Goal: Task Accomplishment & Management: Manage account settings

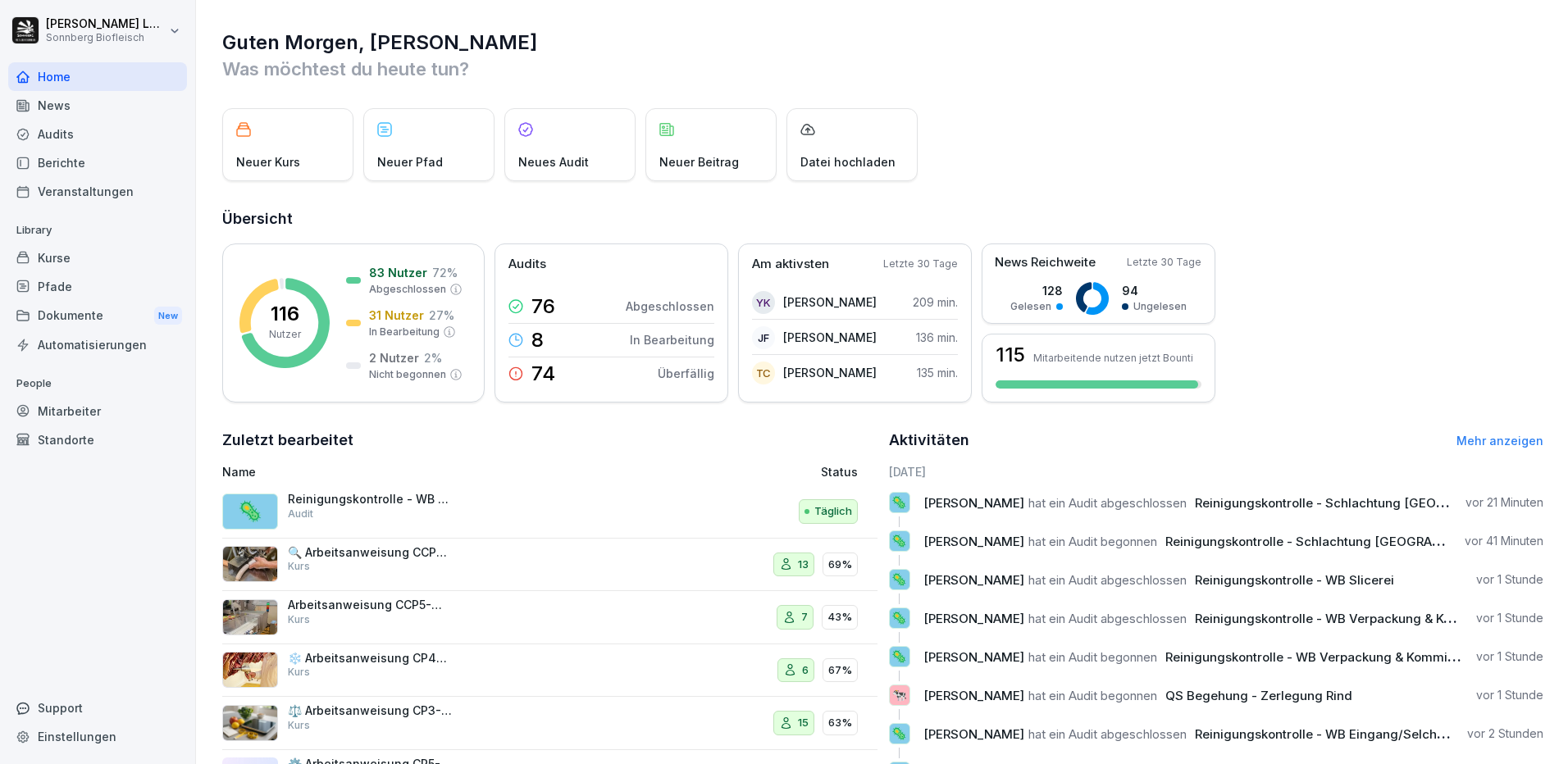
click at [140, 409] on div "Mitarbeiter" at bounding box center [98, 412] width 179 height 29
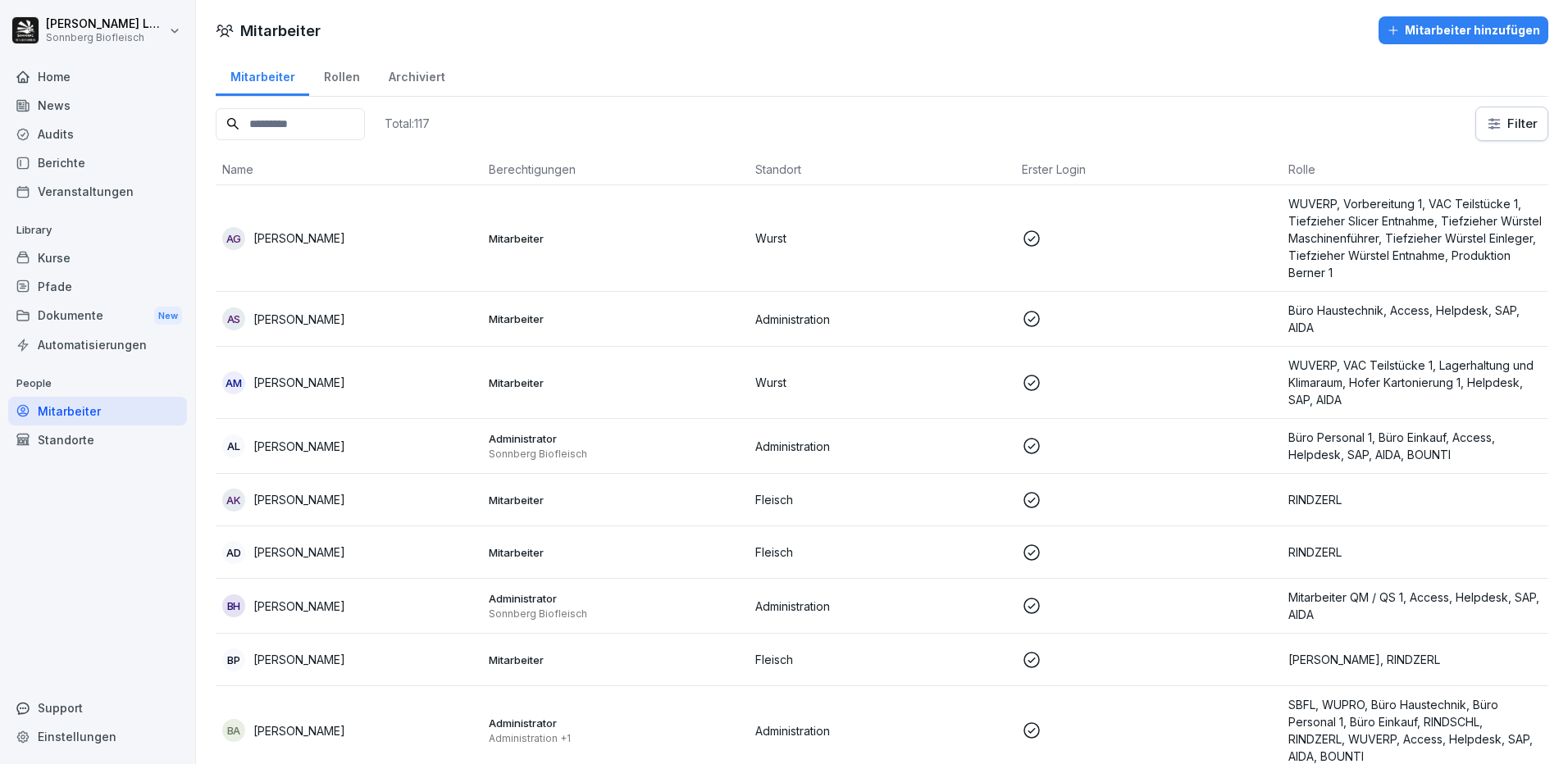
click at [283, 130] on input at bounding box center [290, 124] width 149 height 32
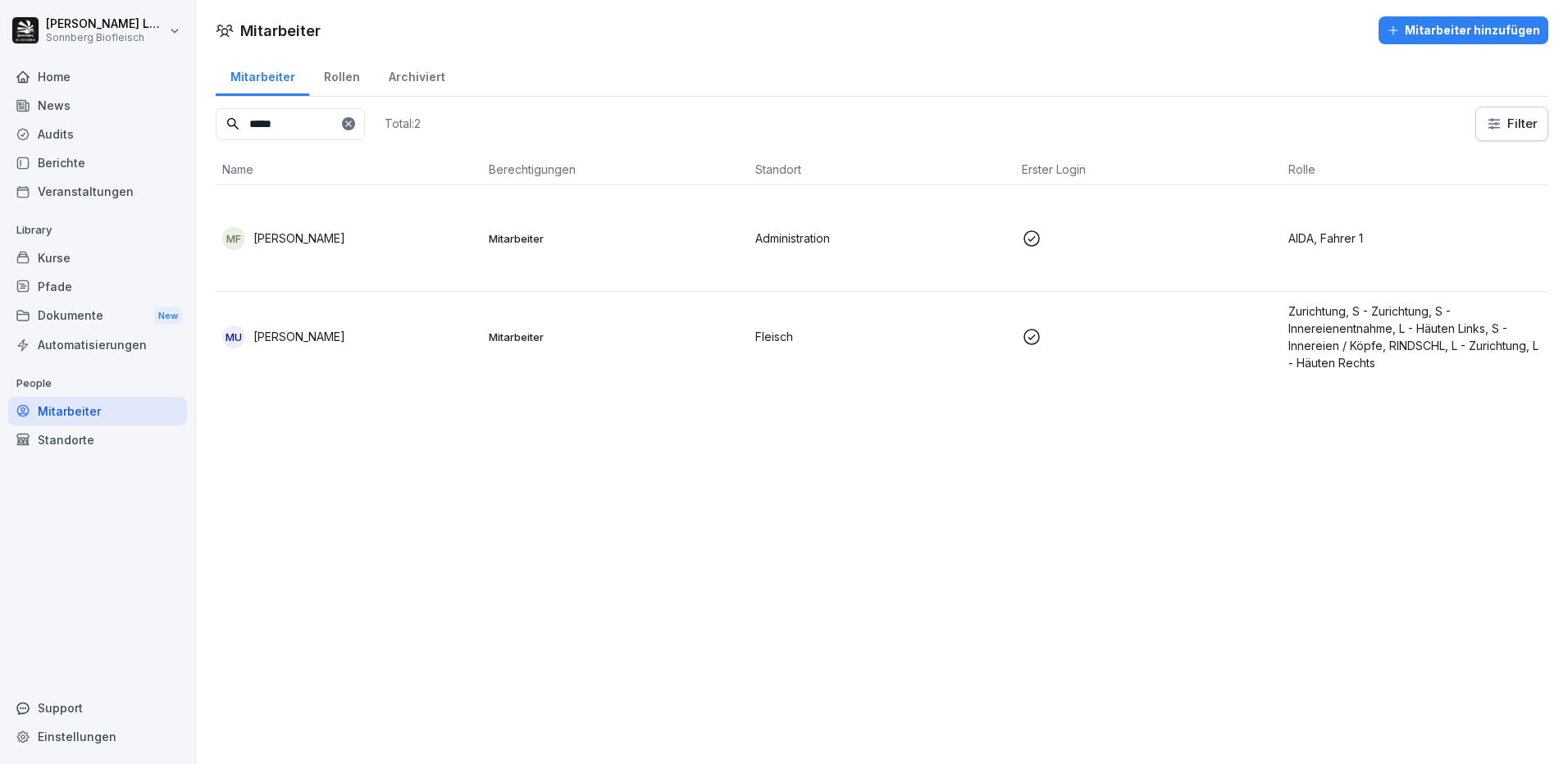
click at [336, 237] on div "MF [PERSON_NAME]" at bounding box center [349, 238] width 253 height 23
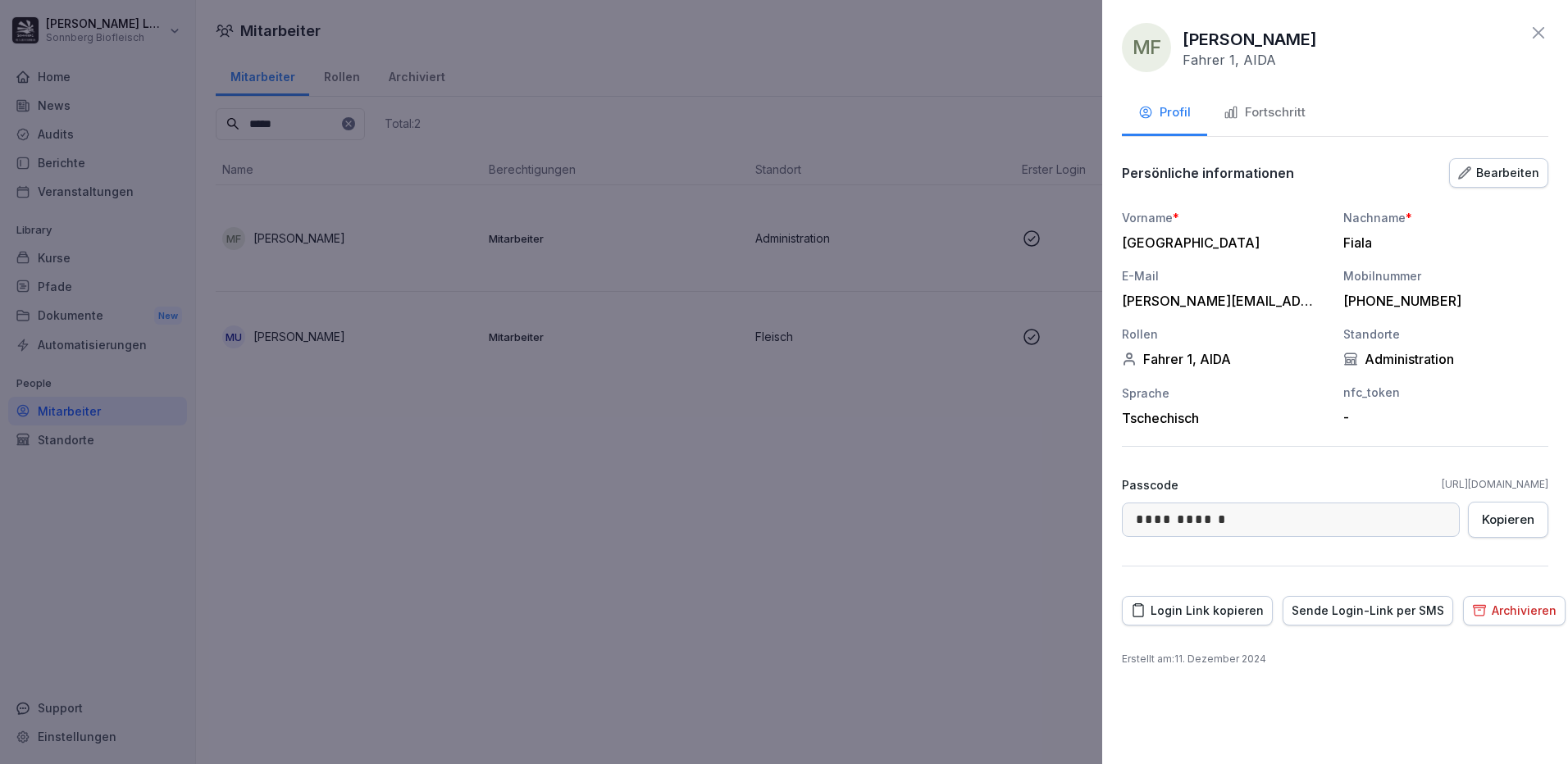
click at [1246, 115] on div "Fortschritt" at bounding box center [1265, 112] width 82 height 19
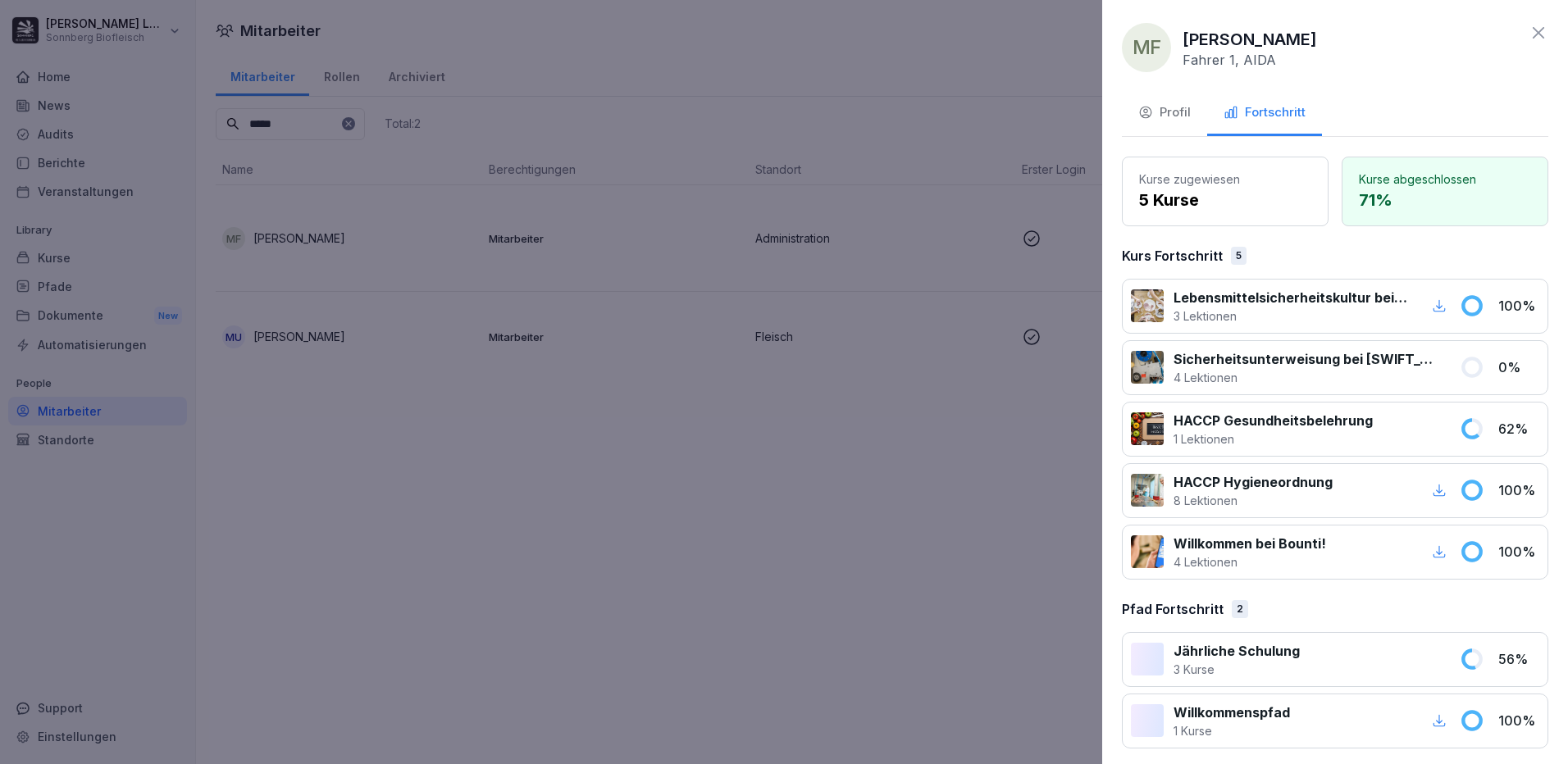
click at [645, 477] on div at bounding box center [784, 382] width 1568 height 764
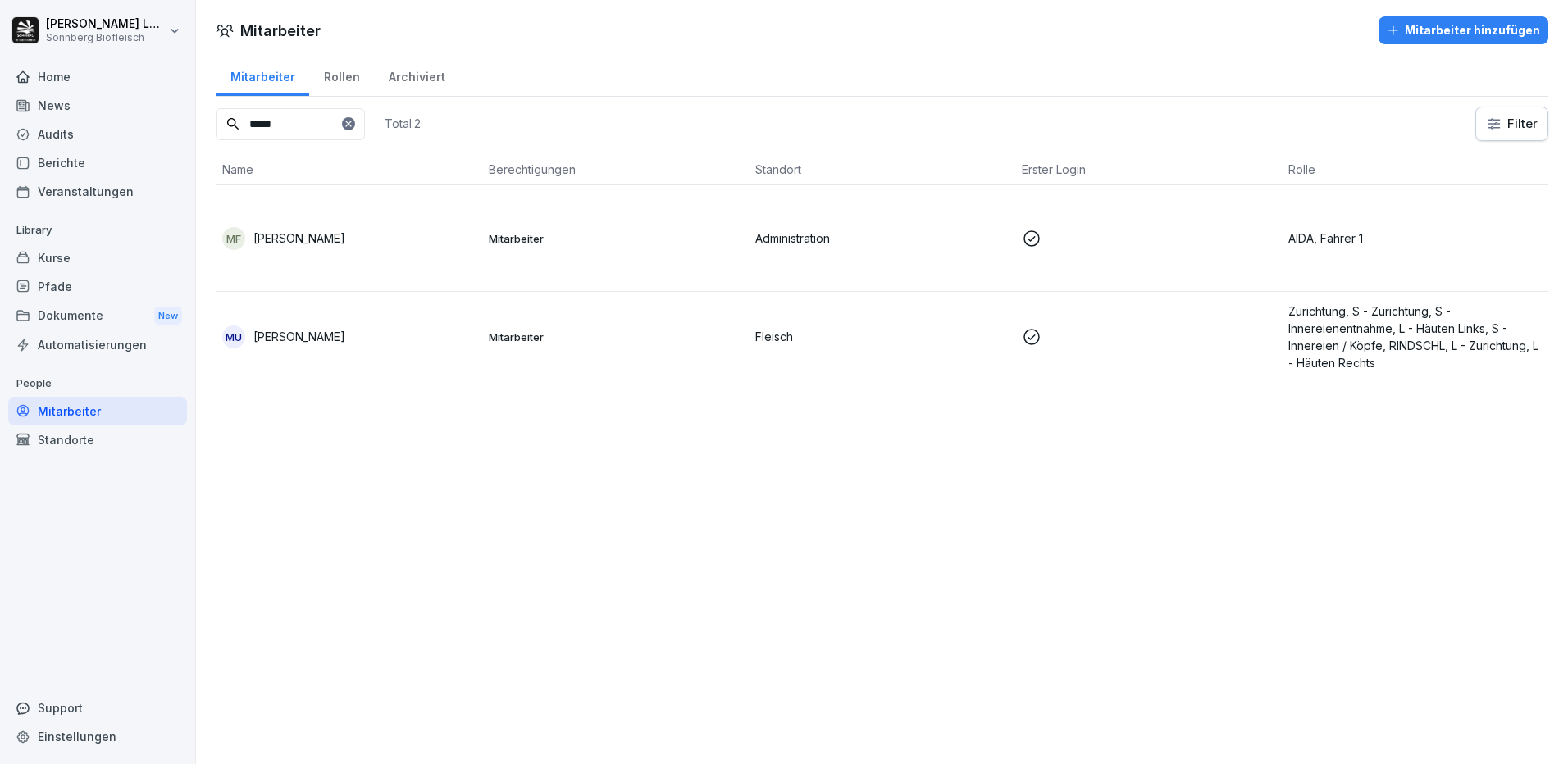
click at [368, 233] on div "MF [PERSON_NAME]" at bounding box center [349, 238] width 253 height 23
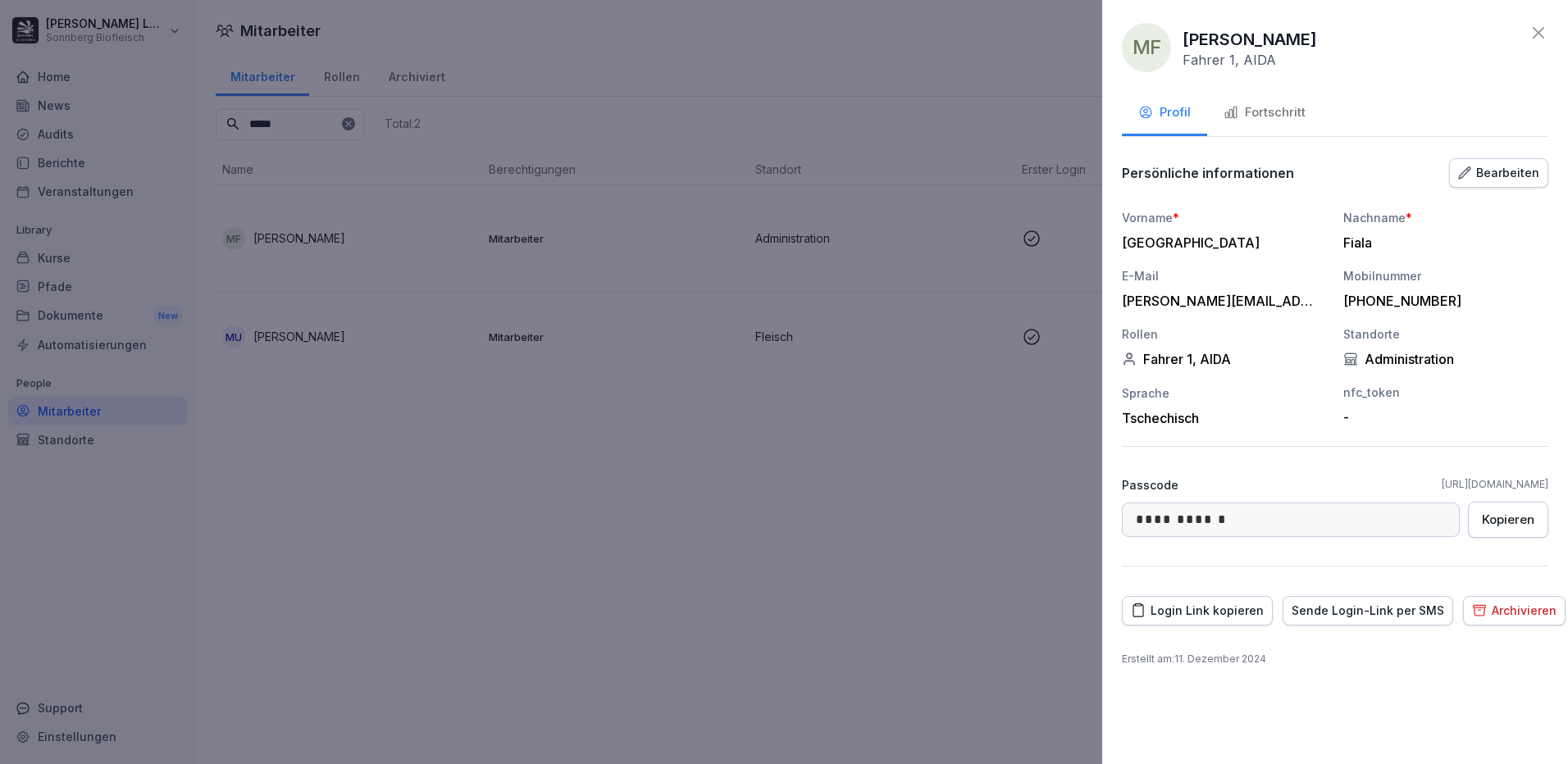
click at [1288, 112] on div "Fortschritt" at bounding box center [1265, 112] width 82 height 19
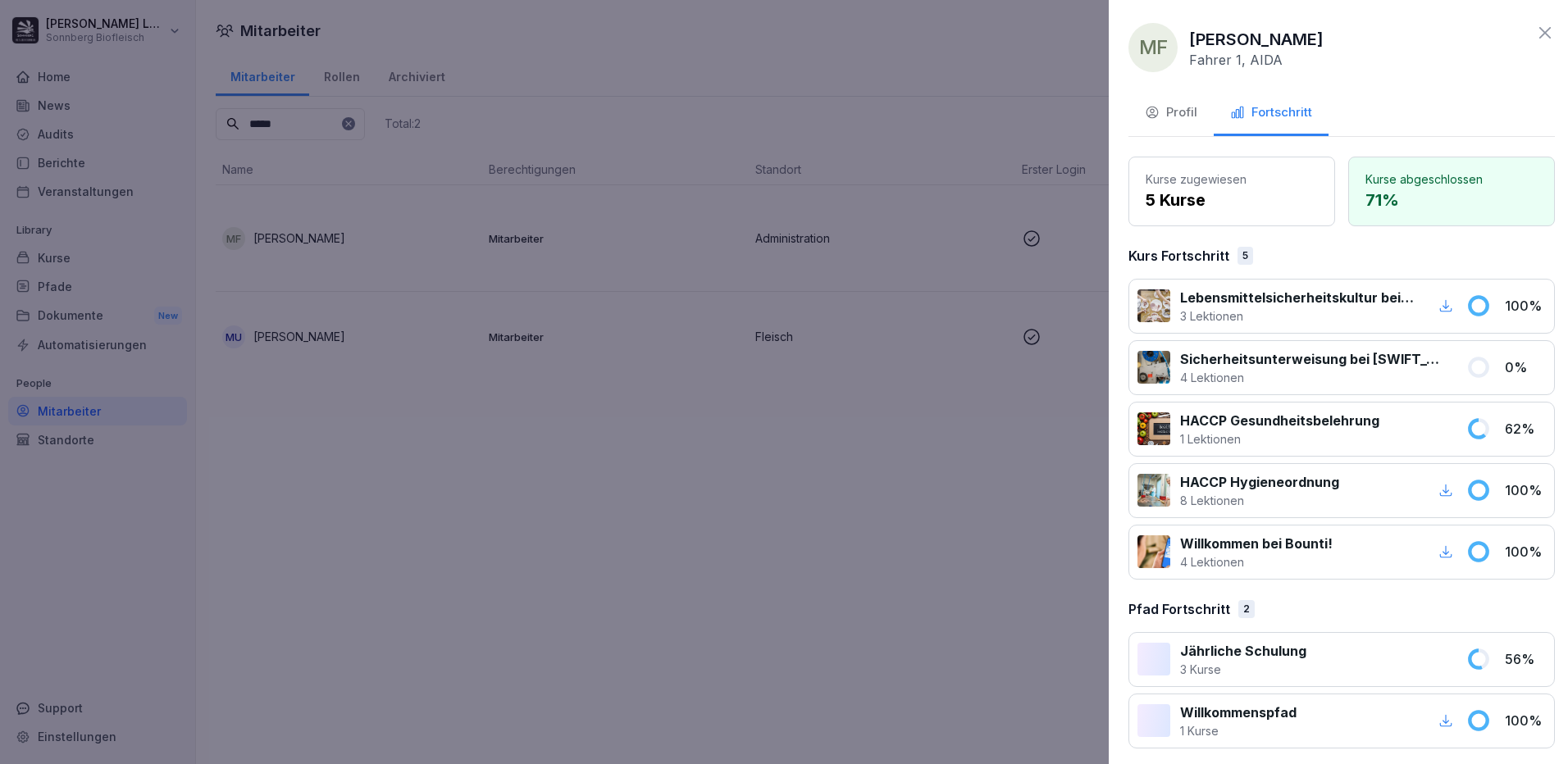
click at [353, 99] on div at bounding box center [784, 382] width 1568 height 764
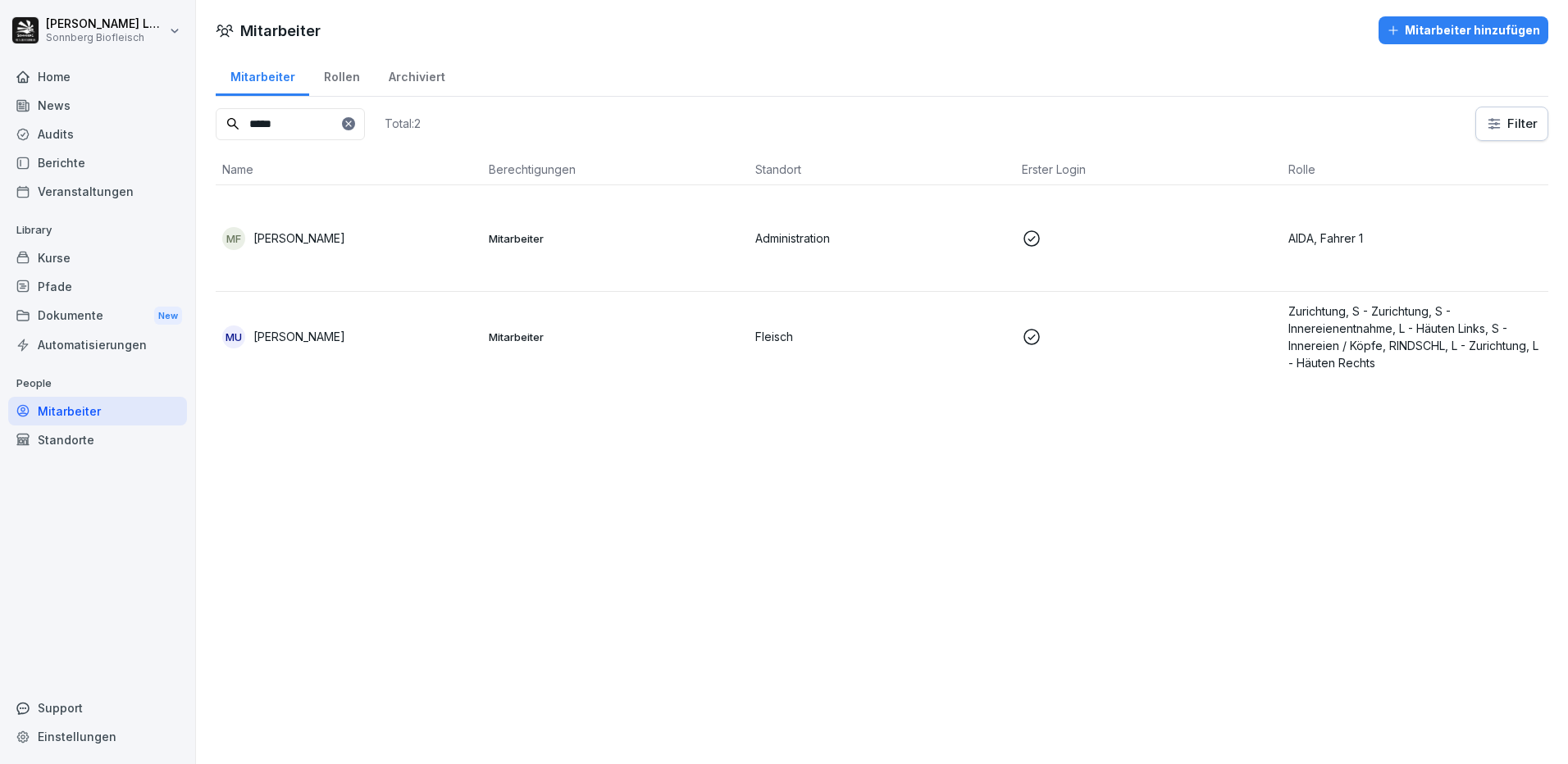
drag, startPoint x: 307, startPoint y: 119, endPoint x: 36, endPoint y: 119, distance: 271.0
click at [36, 119] on div "[PERSON_NAME] Sonnberg Biofleisch Home News Audits Berichte Veranstaltungen Lib…" at bounding box center [784, 382] width 1568 height 764
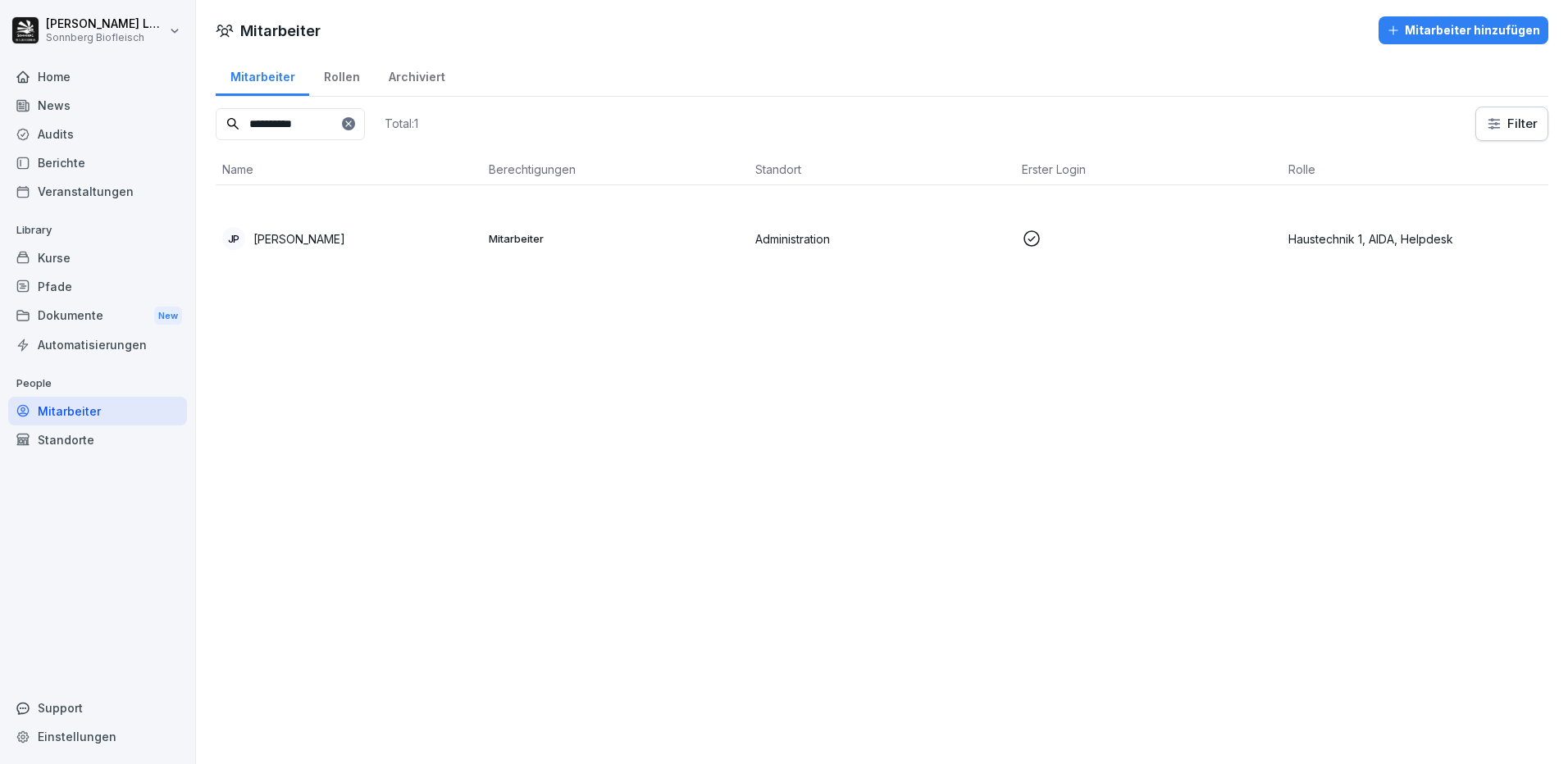
type input "**********"
click at [337, 240] on p "[PERSON_NAME]" at bounding box center [299, 239] width 91 height 17
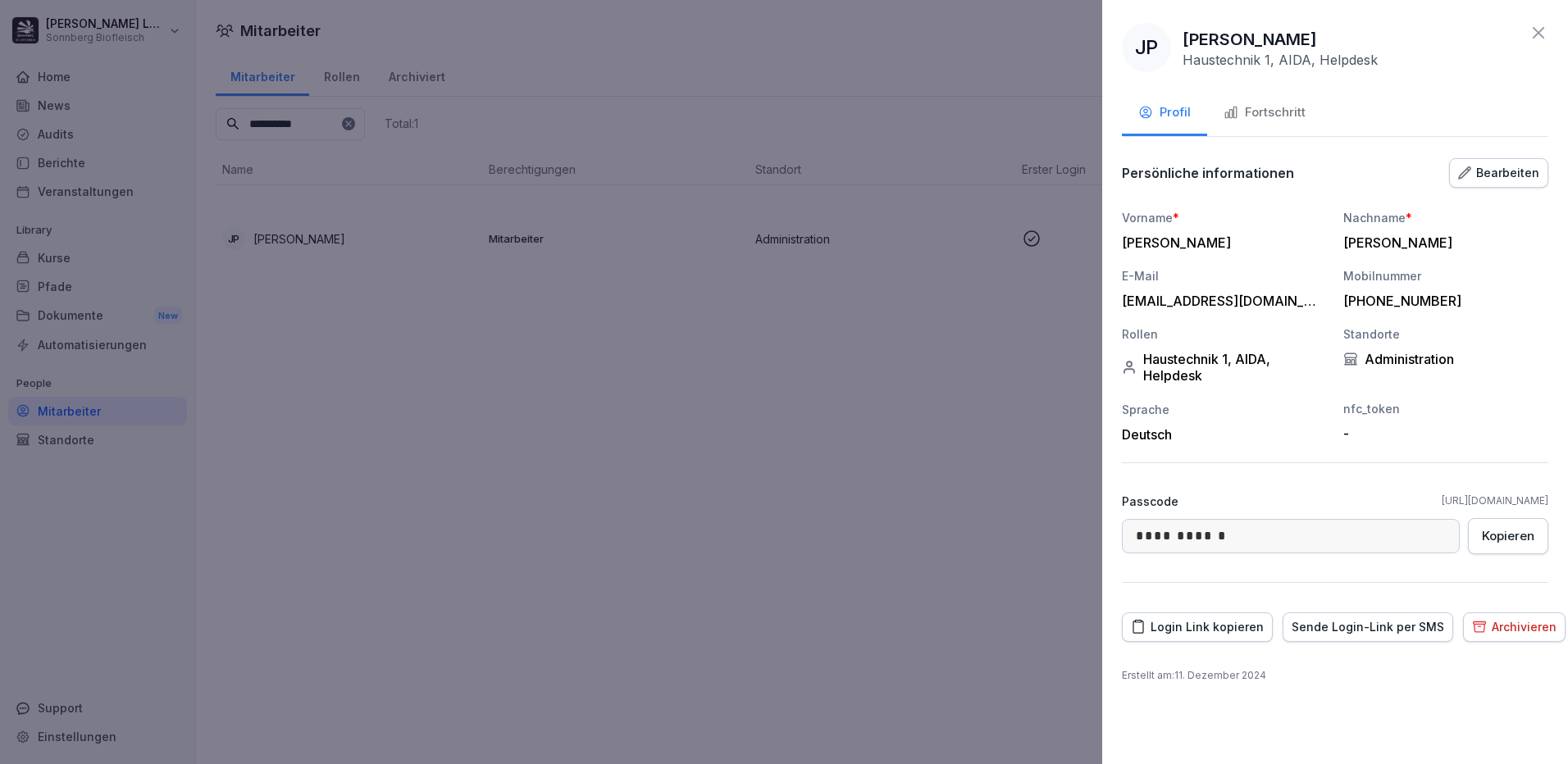
click at [1276, 116] on div "Fortschritt" at bounding box center [1265, 112] width 82 height 19
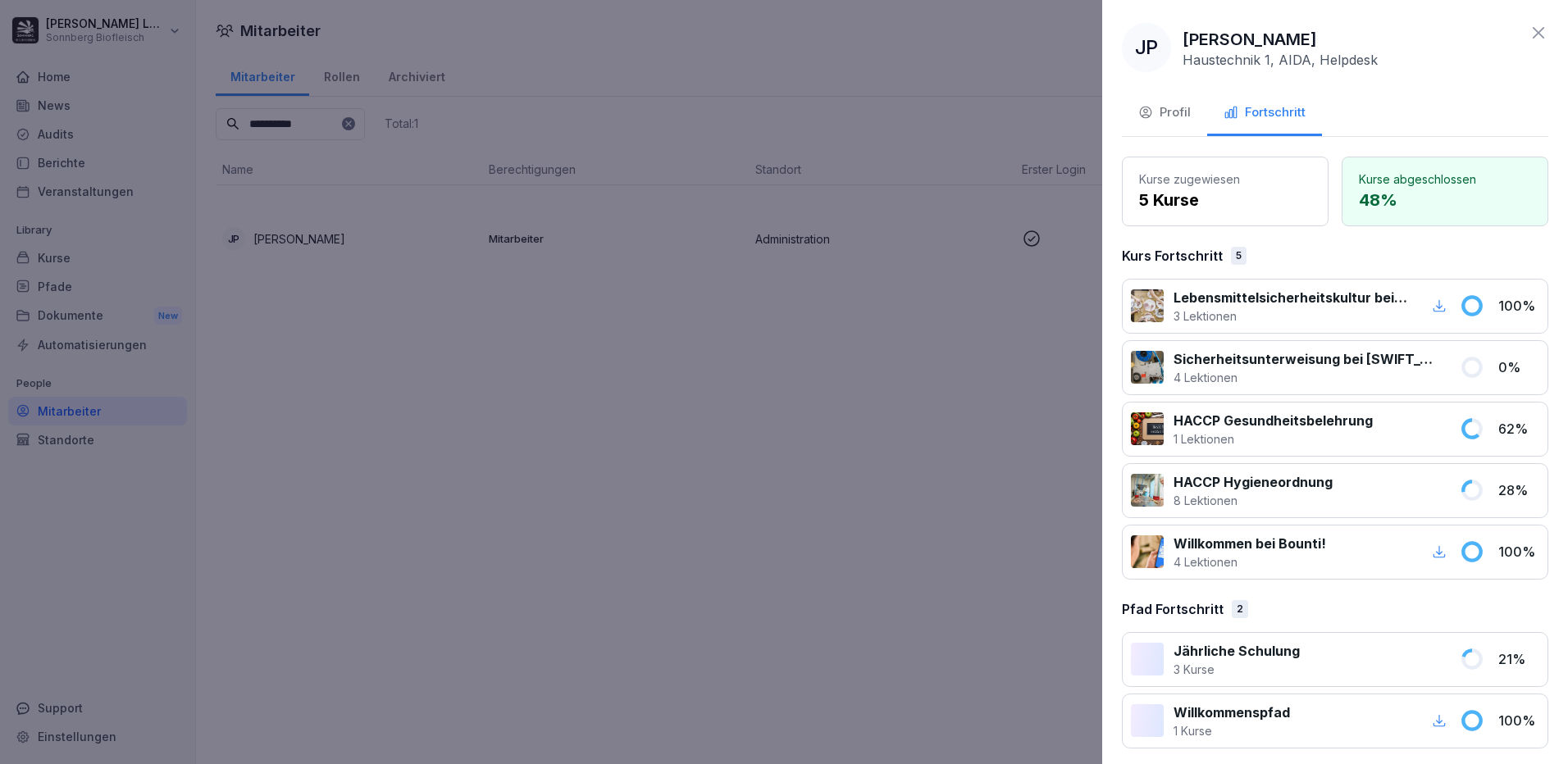
click at [833, 344] on div at bounding box center [784, 382] width 1568 height 764
